Goal: Task Accomplishment & Management: Use online tool/utility

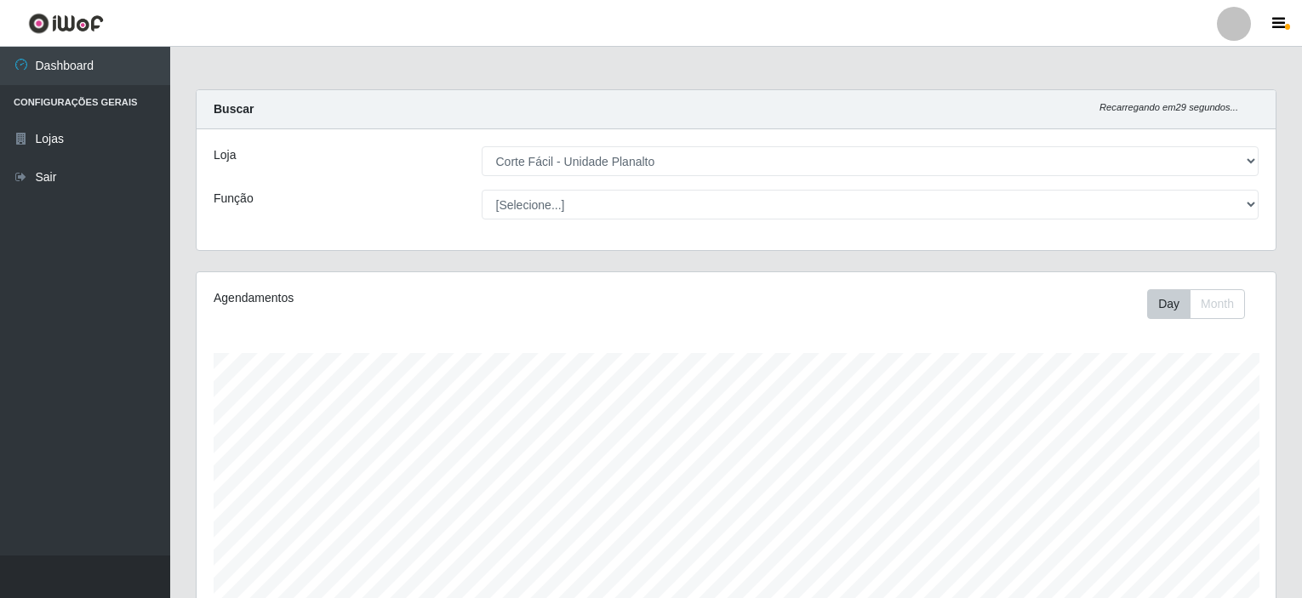
select select "202"
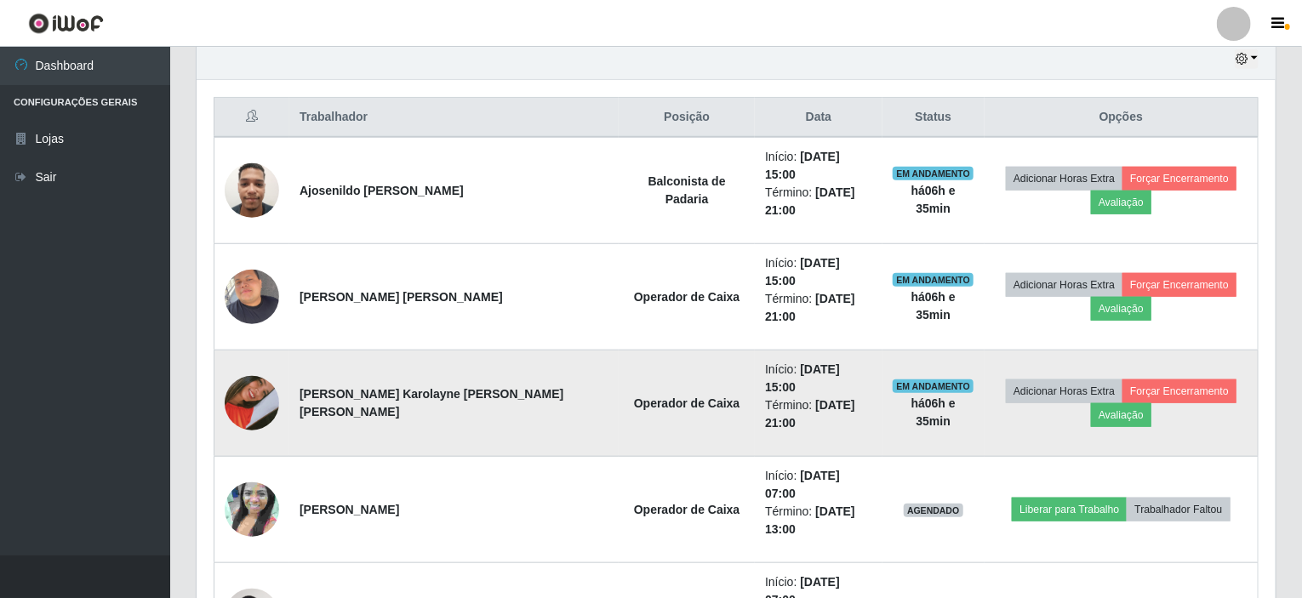
scroll to position [708, 0]
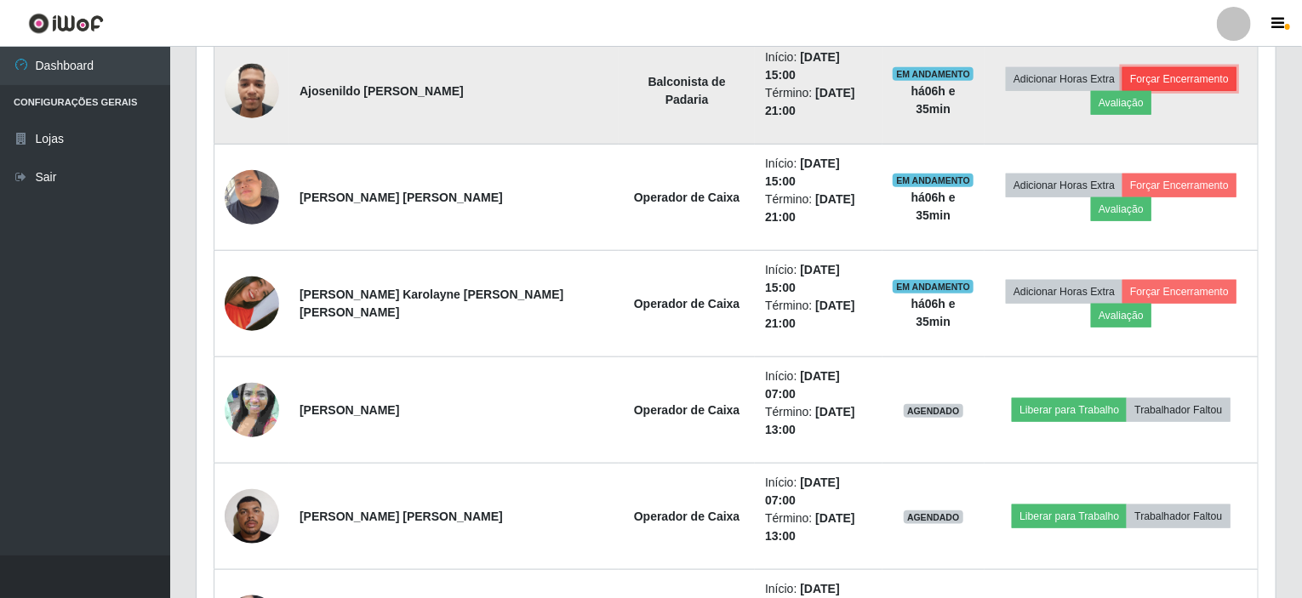
click at [1166, 73] on button "Forçar Encerramento" at bounding box center [1179, 79] width 114 height 24
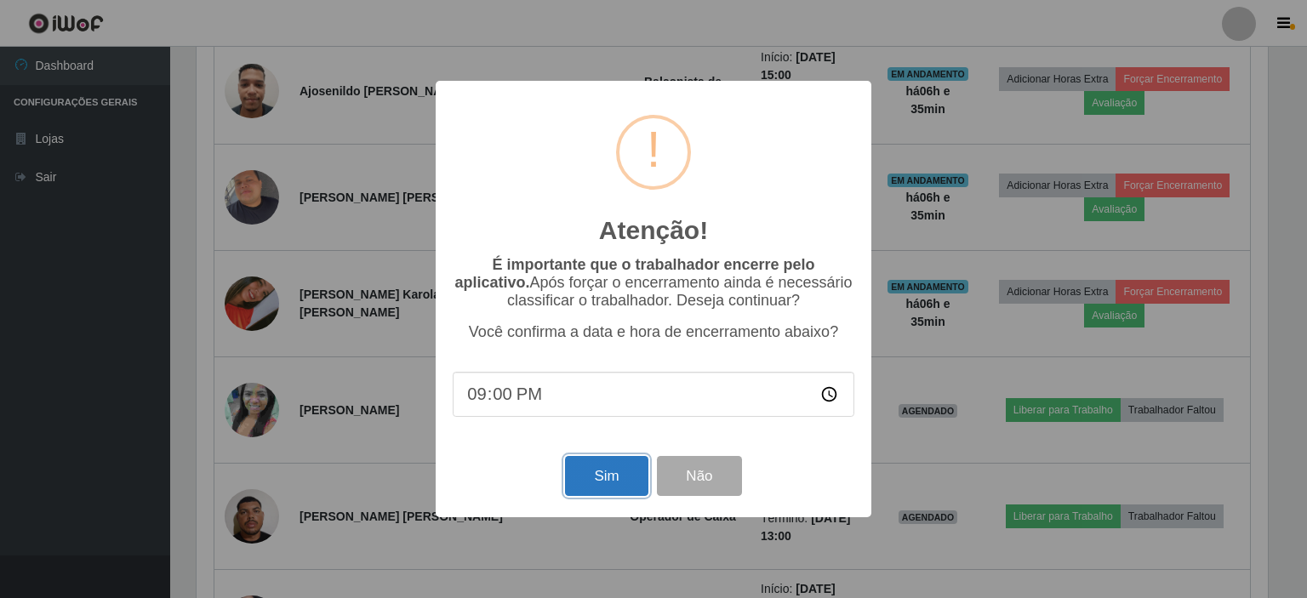
click at [616, 469] on button "Sim" at bounding box center [606, 476] width 83 height 40
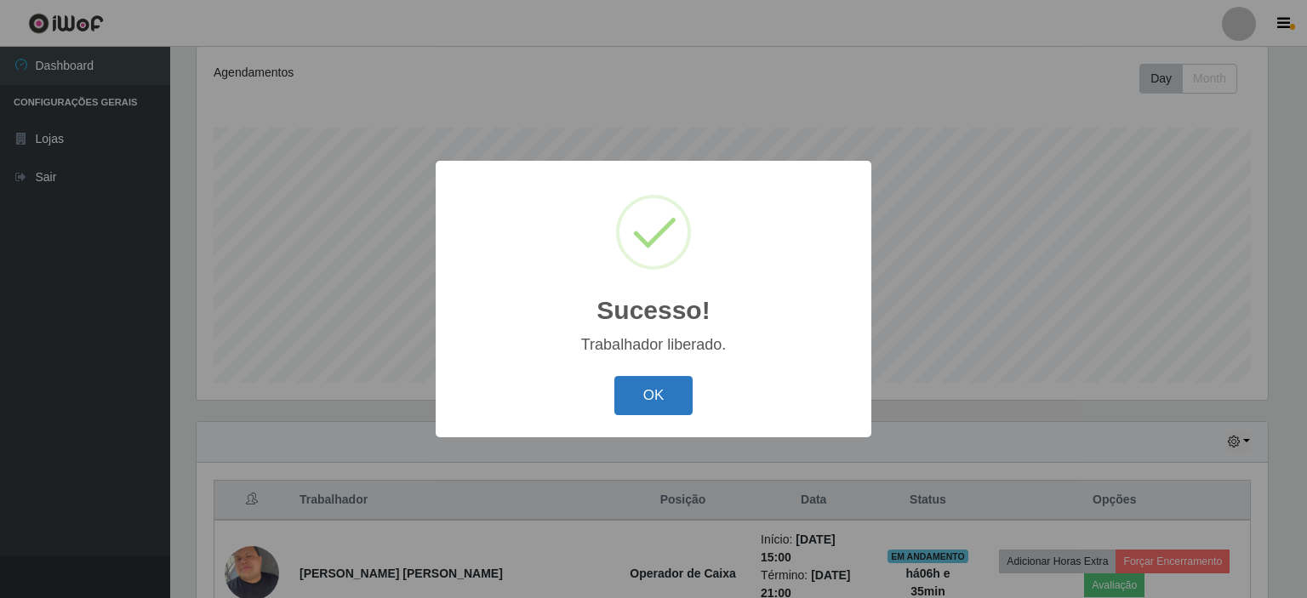
click at [670, 404] on button "OK" at bounding box center [653, 396] width 79 height 40
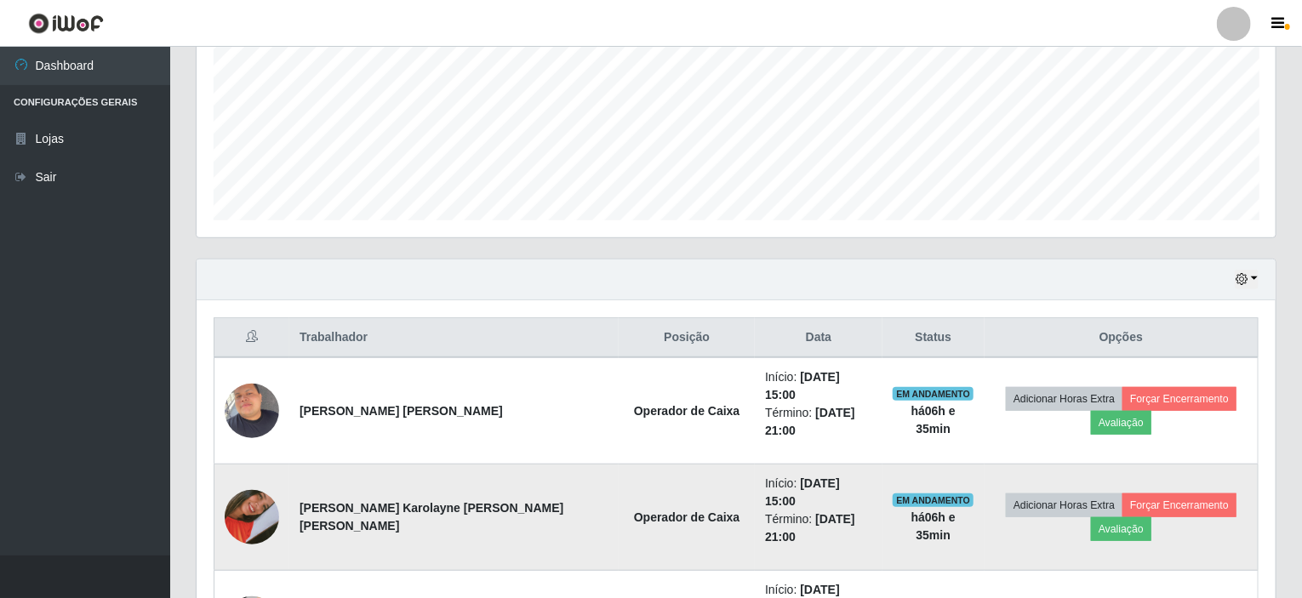
scroll to position [481, 0]
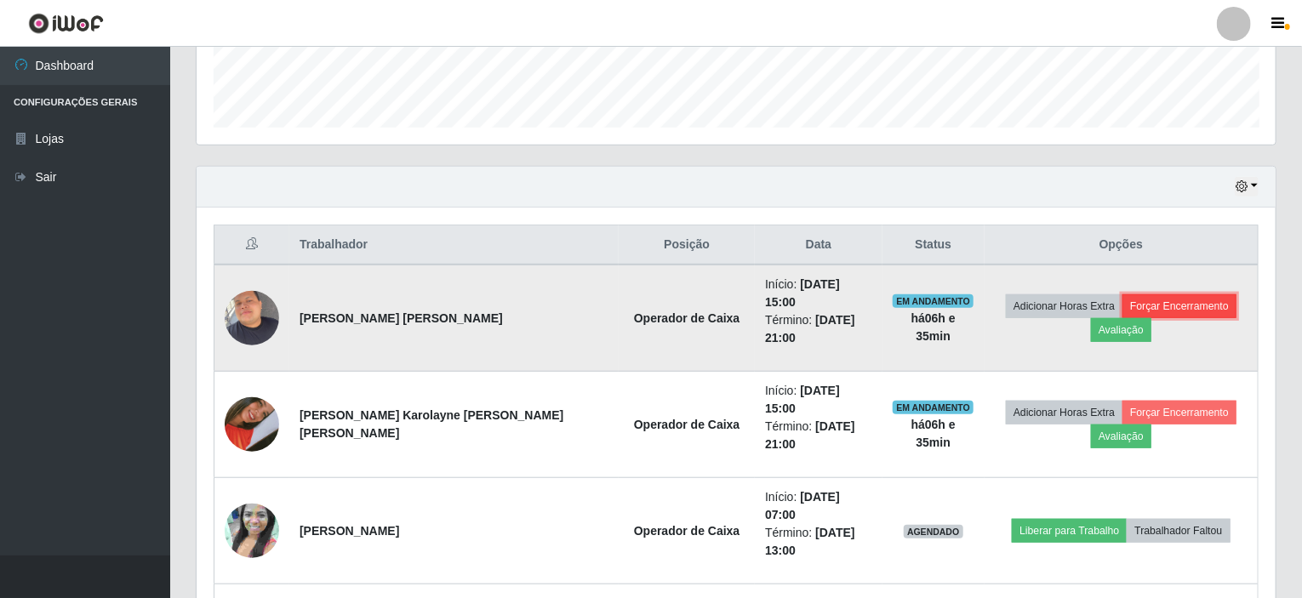
click at [1172, 294] on button "Forçar Encerramento" at bounding box center [1179, 306] width 114 height 24
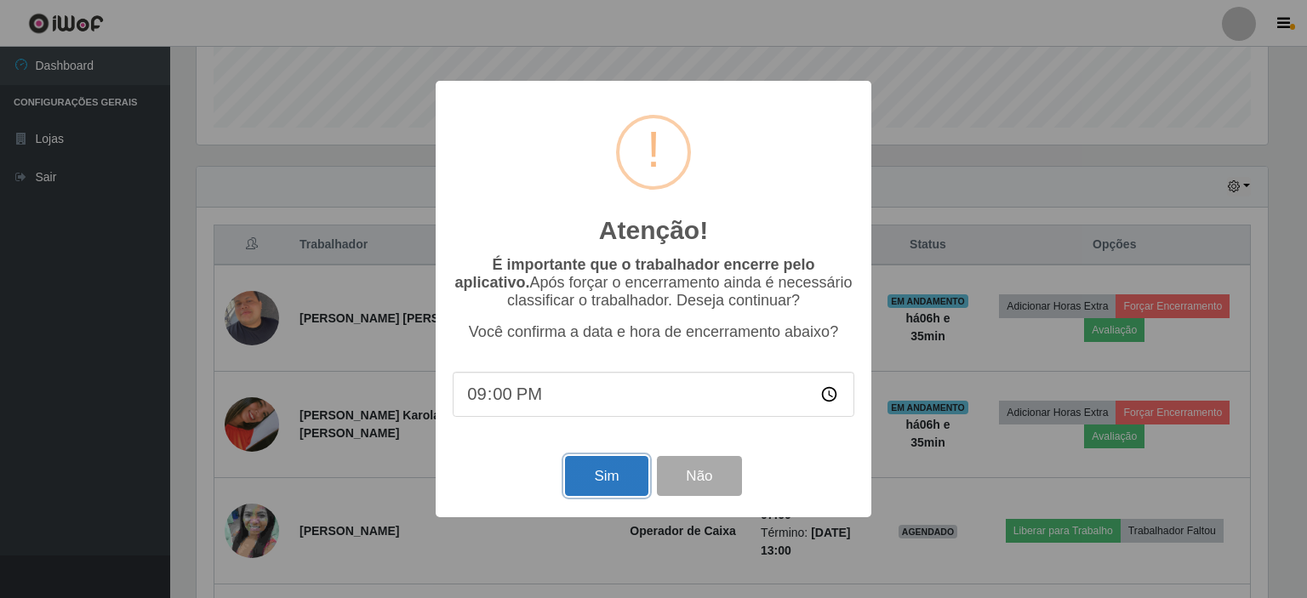
click at [616, 488] on button "Sim" at bounding box center [606, 476] width 83 height 40
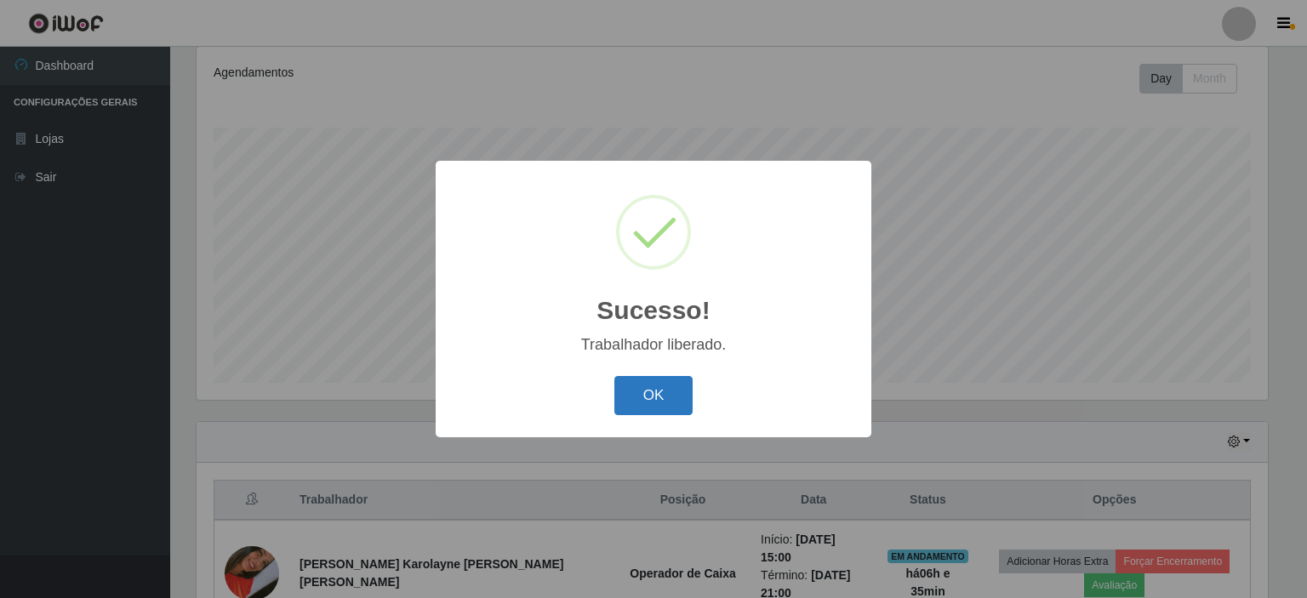
click at [665, 394] on button "OK" at bounding box center [653, 396] width 79 height 40
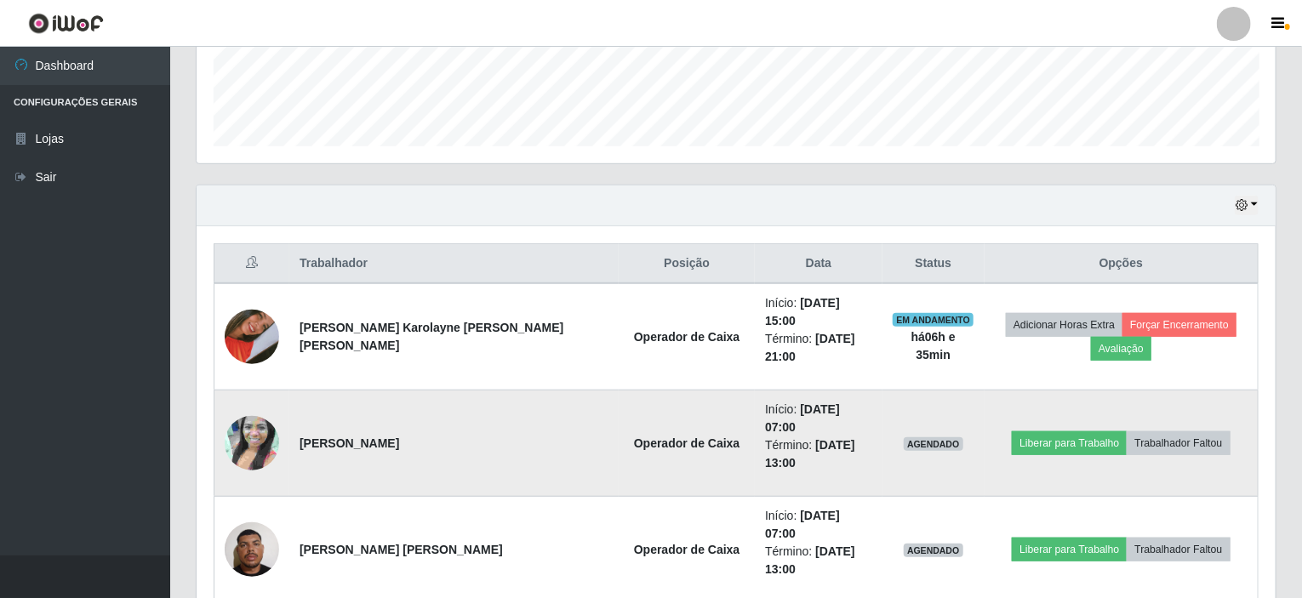
scroll to position [481, 0]
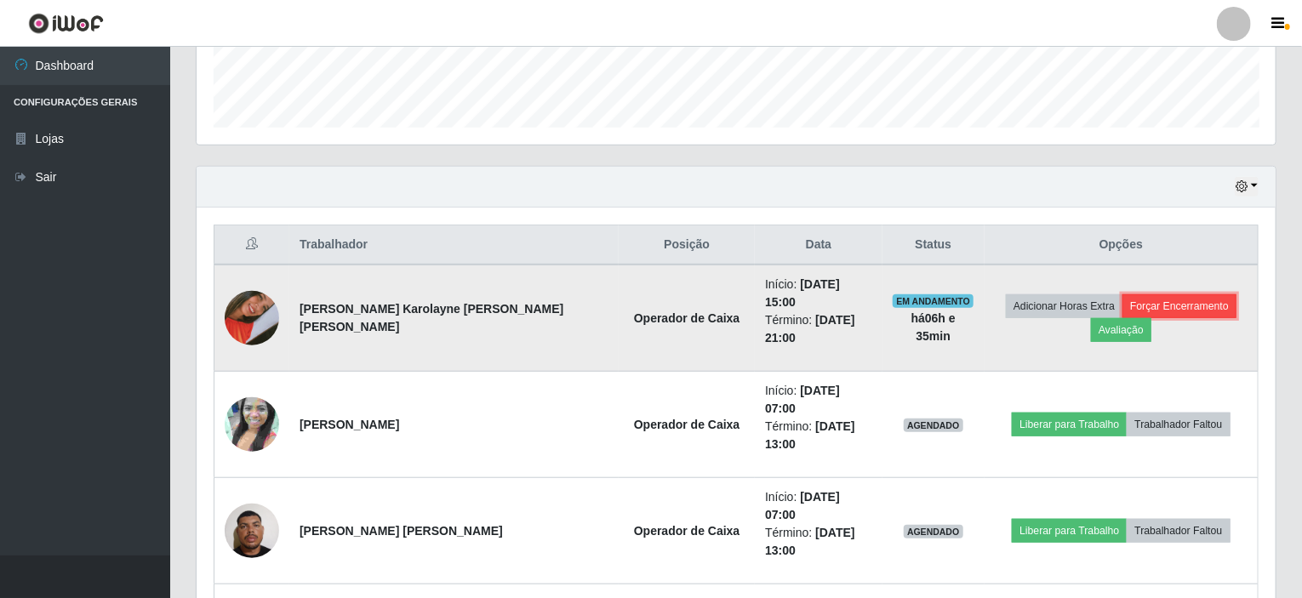
click at [1188, 295] on button "Forçar Encerramento" at bounding box center [1179, 306] width 114 height 24
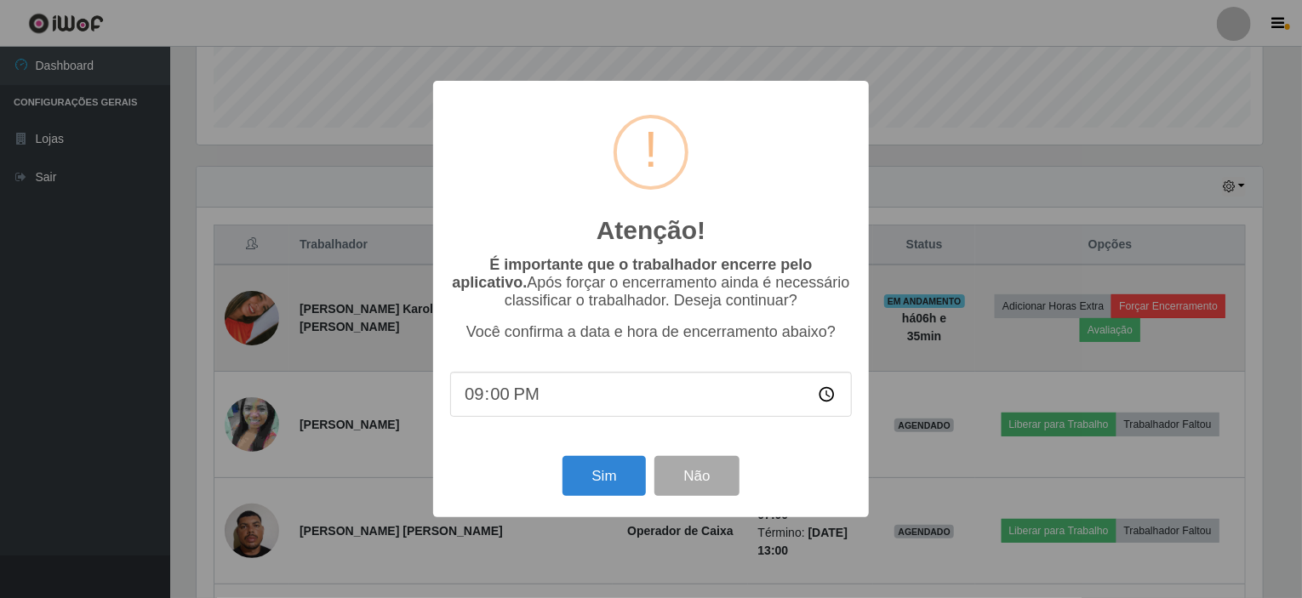
scroll to position [353, 1072]
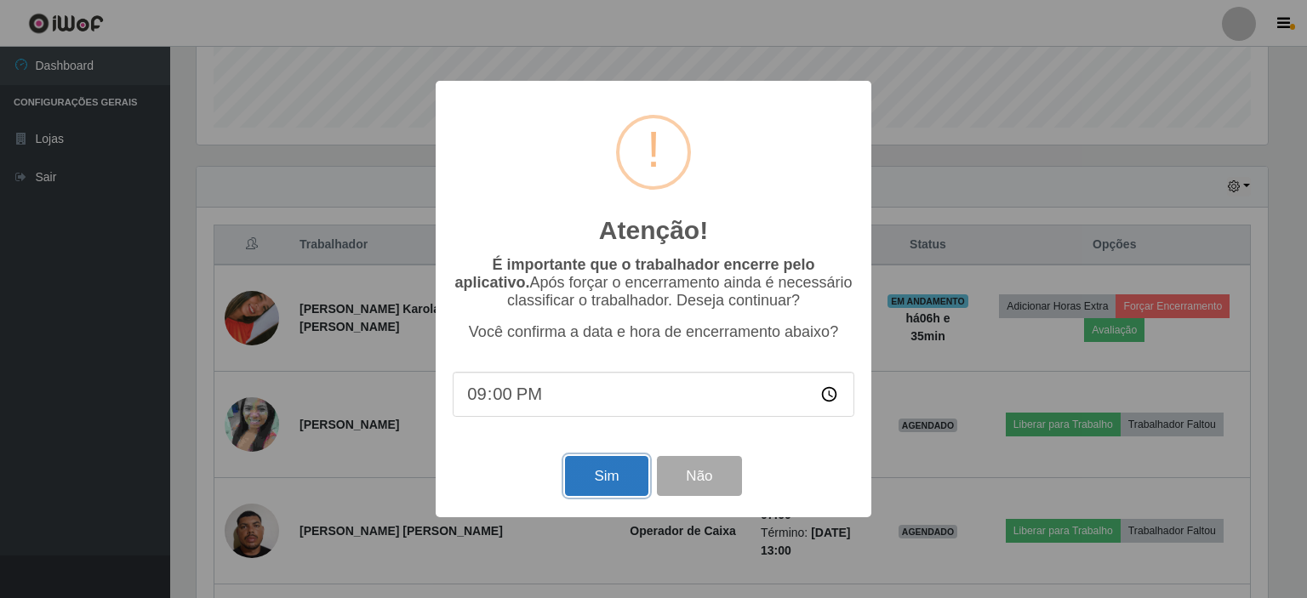
click at [622, 481] on button "Sim" at bounding box center [606, 476] width 83 height 40
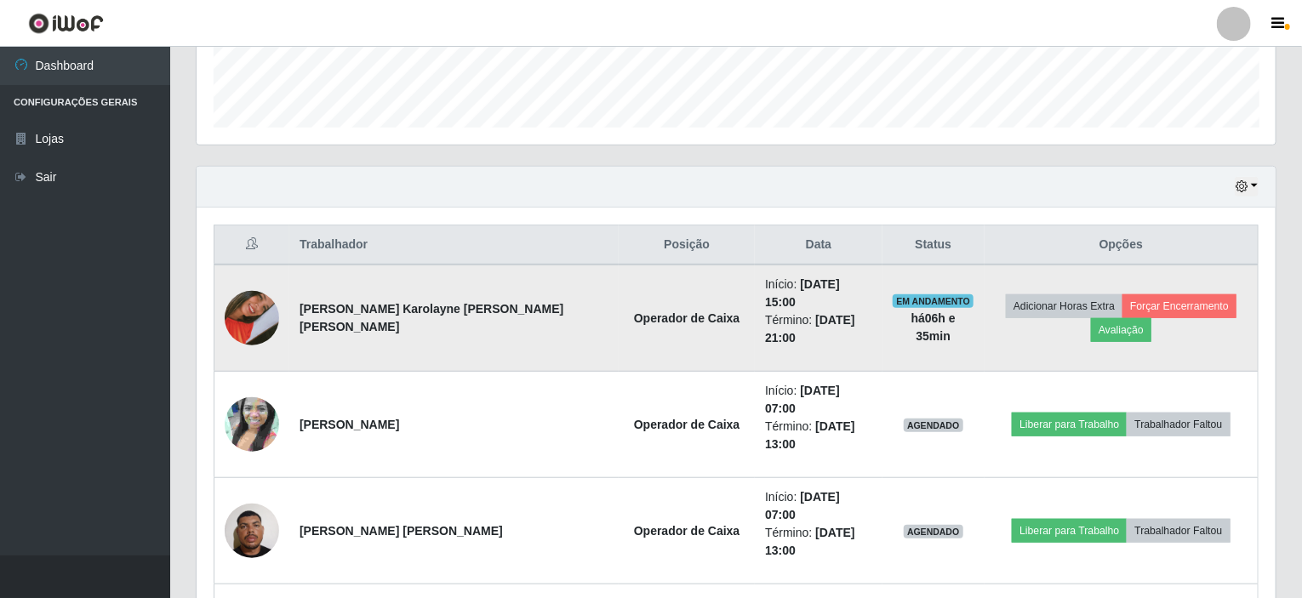
scroll to position [0, 0]
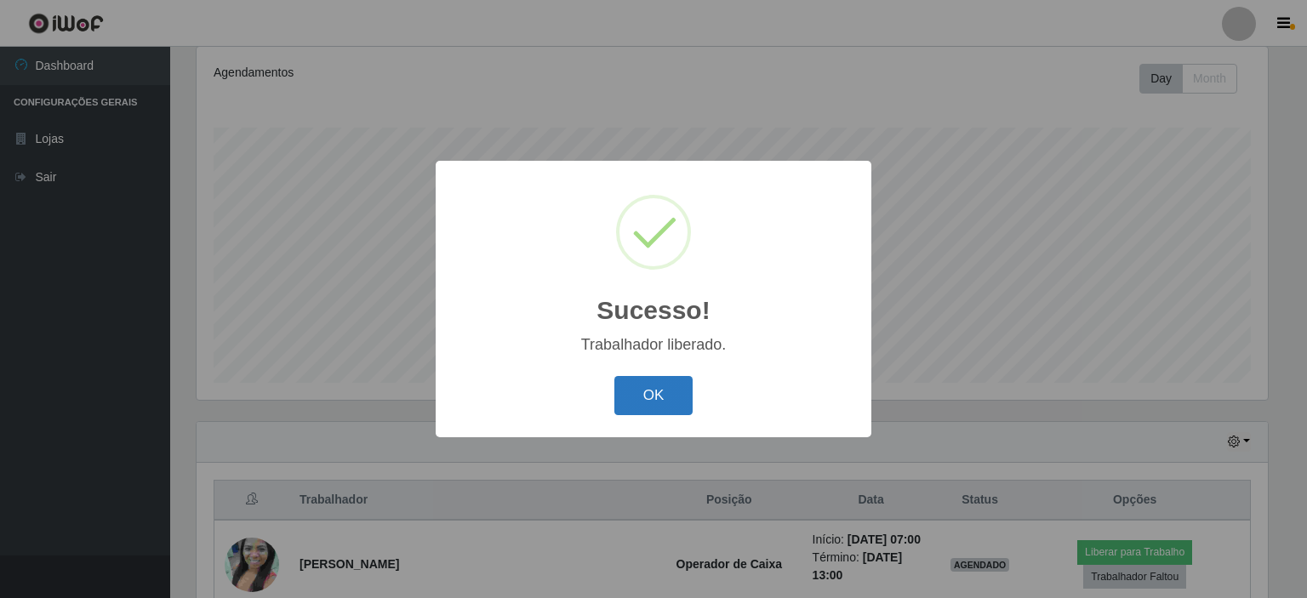
click at [673, 397] on button "OK" at bounding box center [653, 396] width 79 height 40
